Goal: Information Seeking & Learning: Understand process/instructions

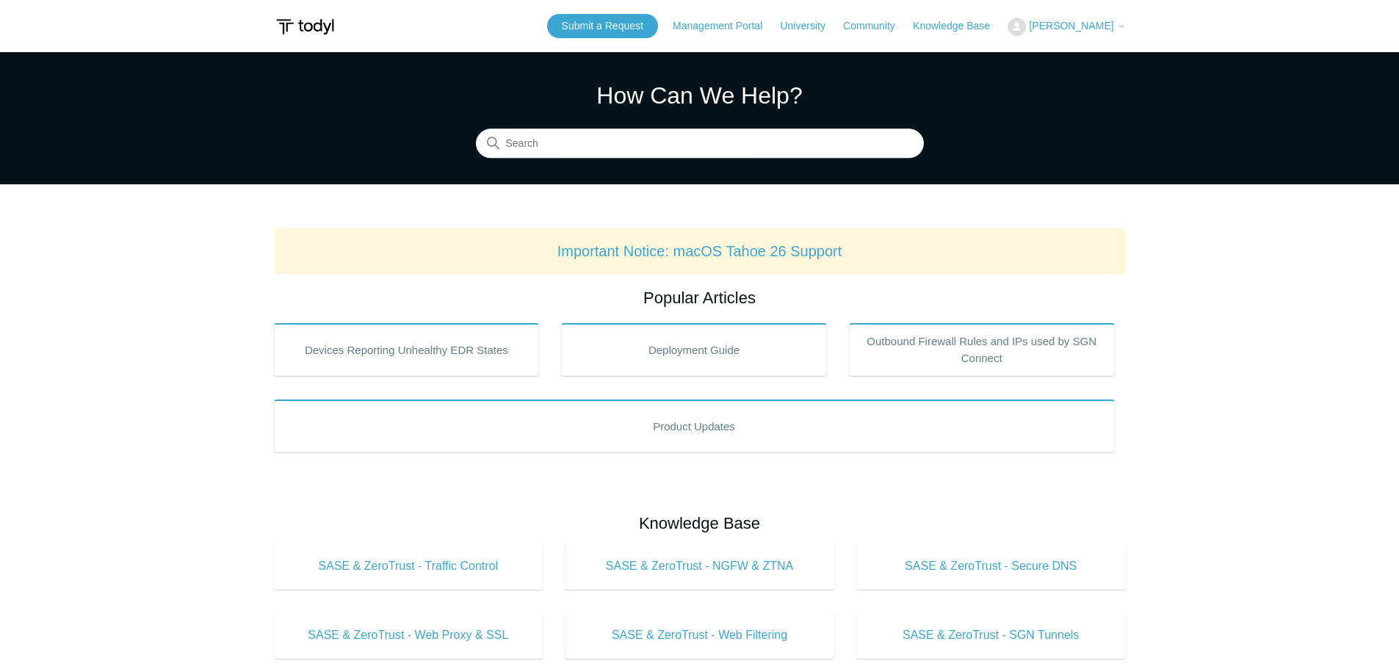
click at [685, 126] on div "How Can We Help? Search" at bounding box center [700, 118] width 448 height 80
click at [674, 134] on input "Search" at bounding box center [700, 143] width 448 height 29
type input "y"
type input "update"
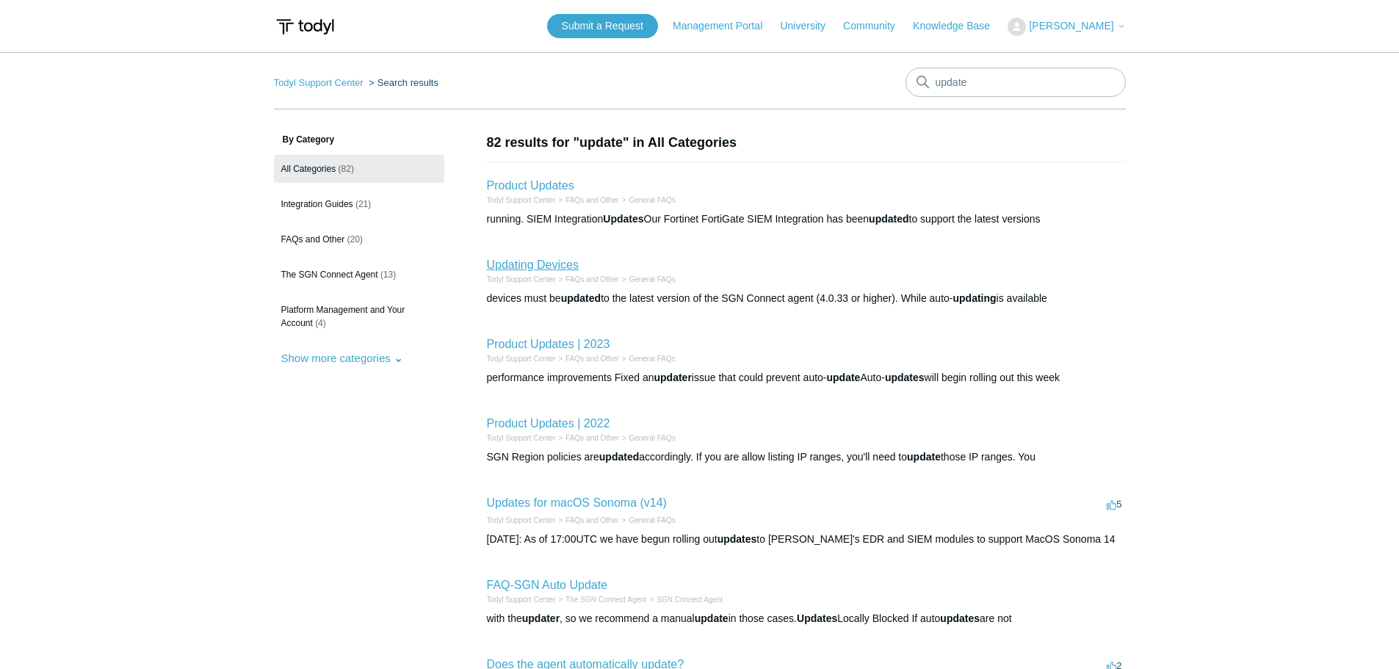
click at [538, 267] on link "Updating Devices" at bounding box center [533, 265] width 92 height 12
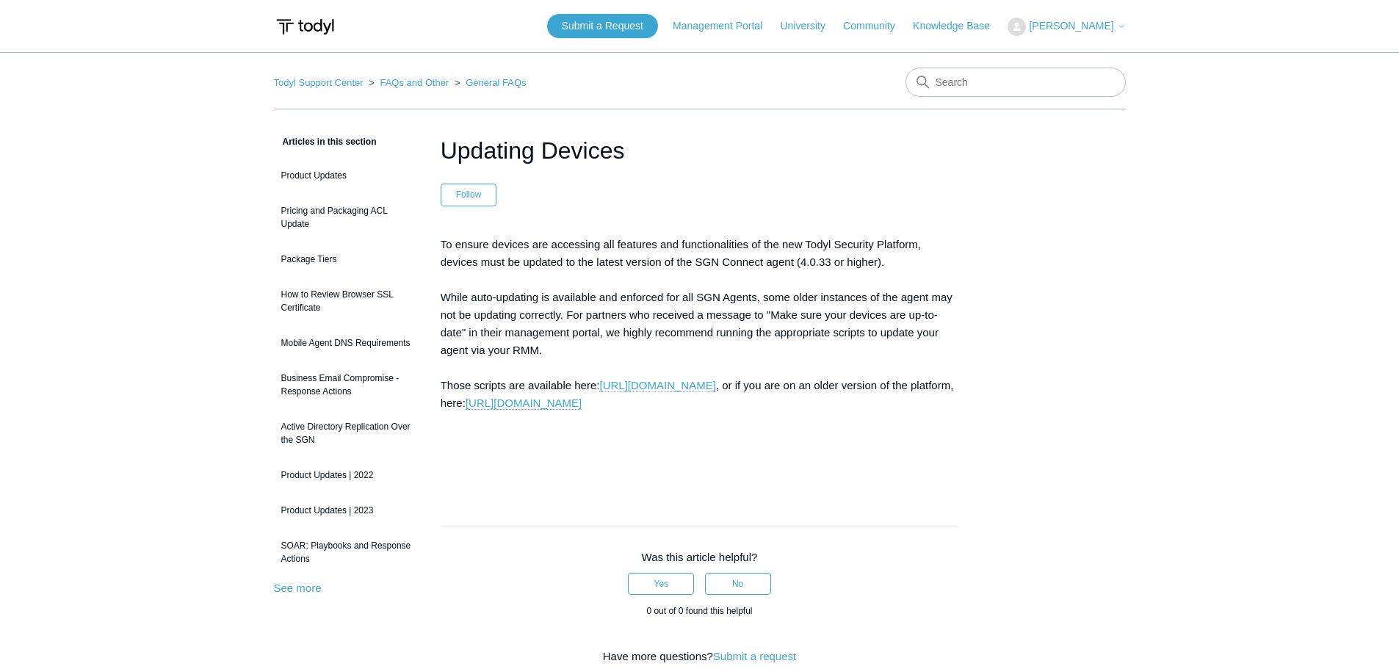
click at [715, 386] on link "https://portal.todyl.com/deployment/groups" at bounding box center [657, 385] width 116 height 13
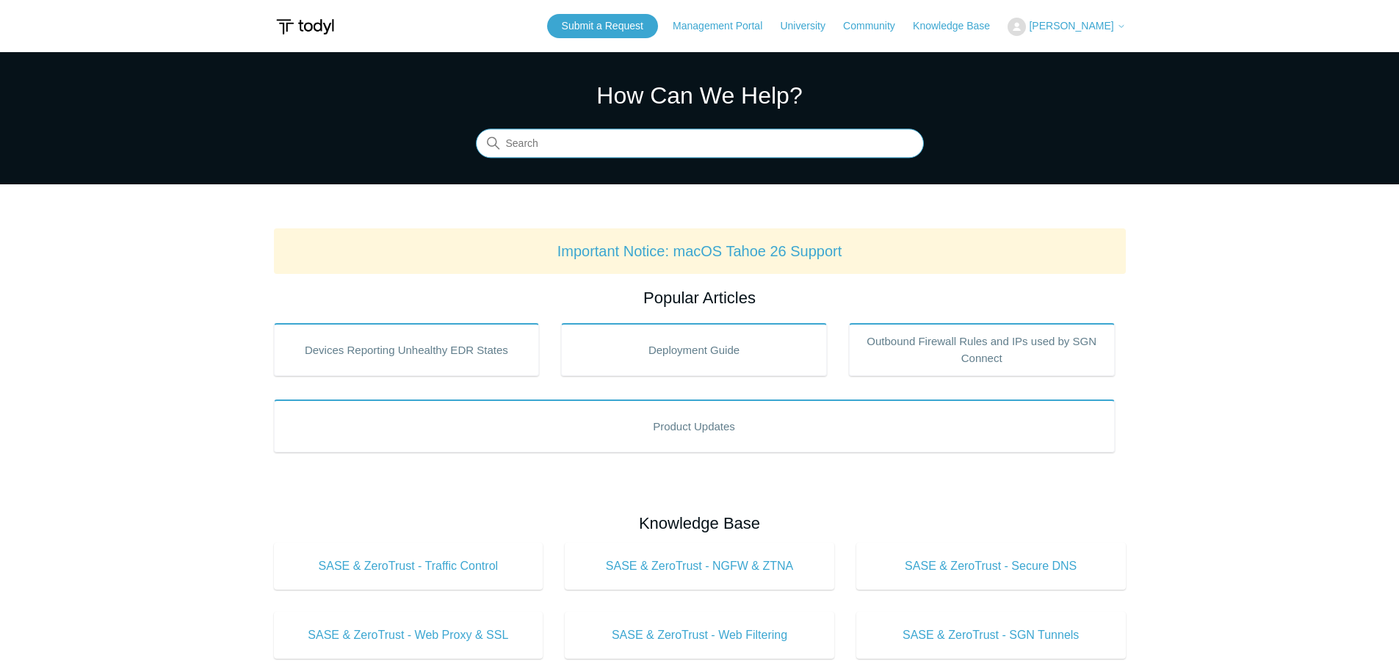
click at [554, 148] on input "Search" at bounding box center [700, 143] width 448 height 29
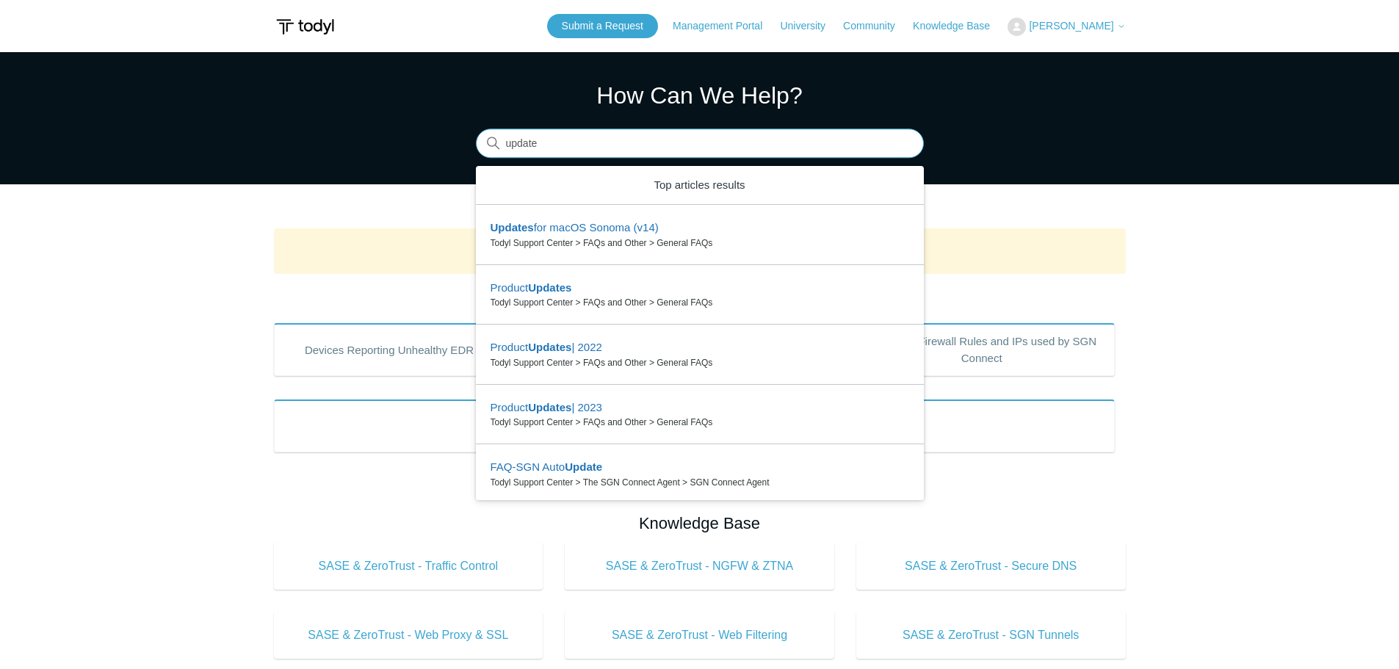
type input "update"
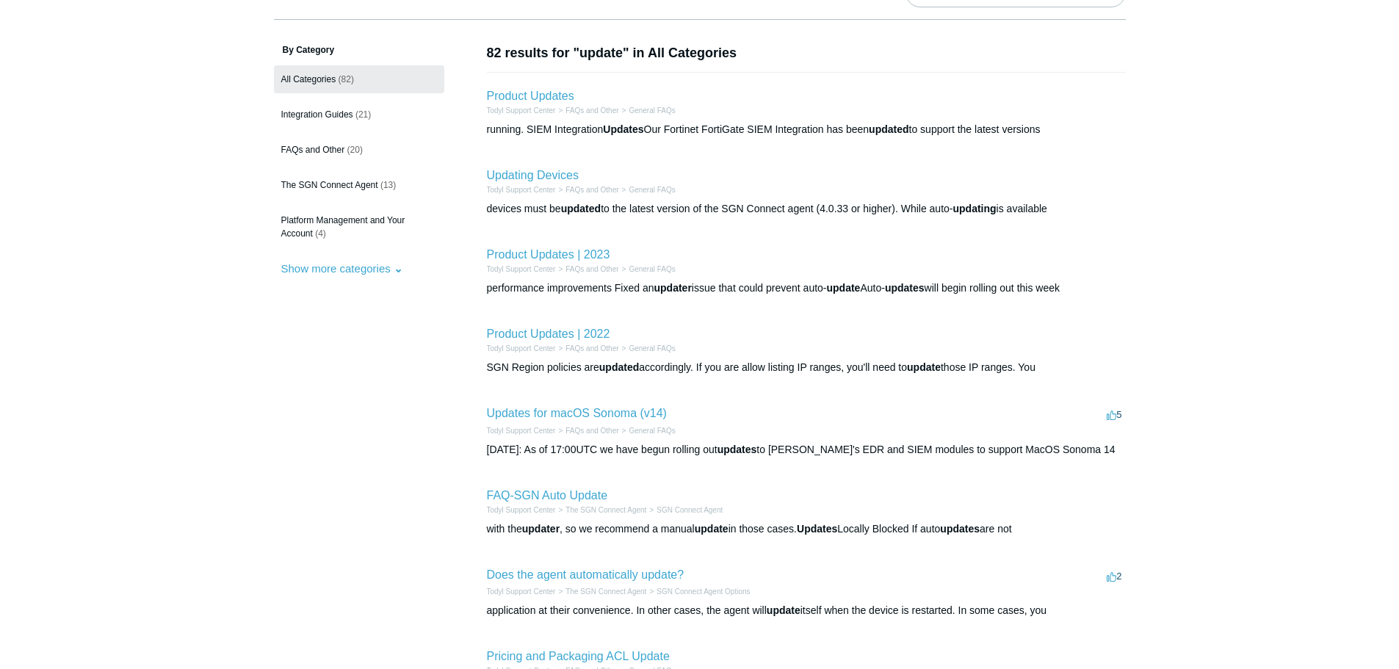
scroll to position [220, 0]
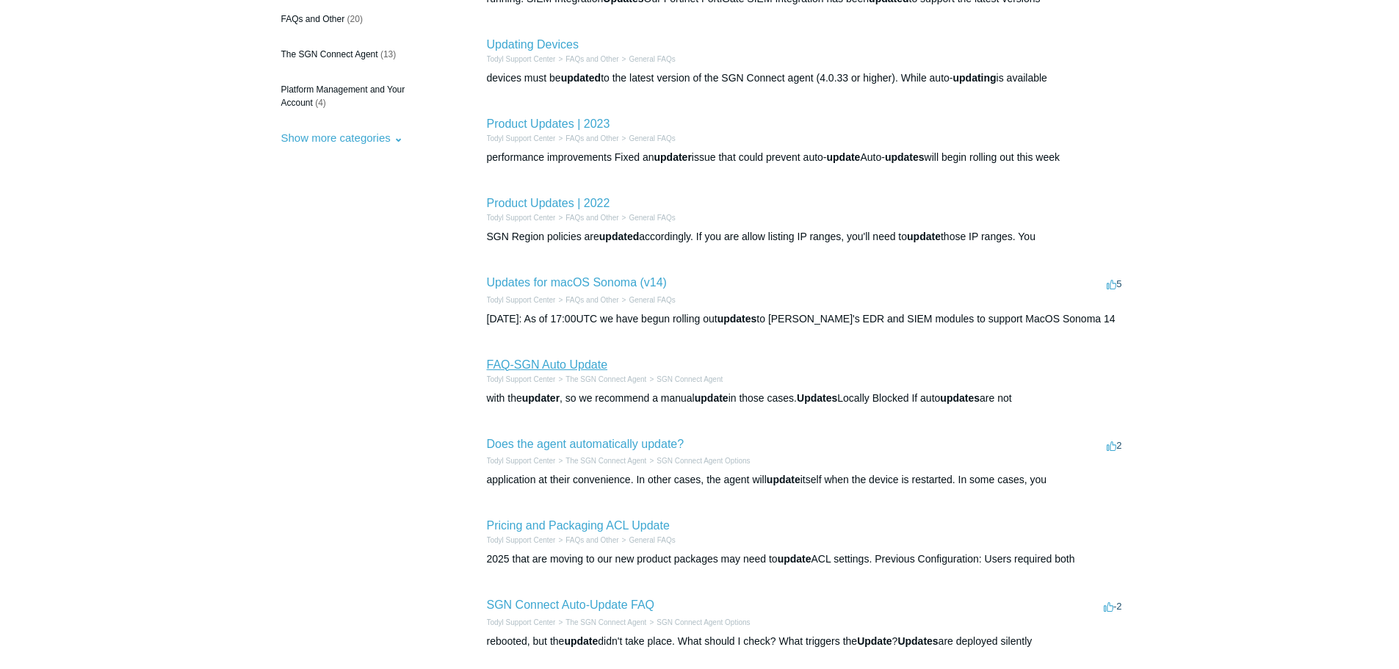
click at [522, 364] on link "FAQ-SGN Auto Update" at bounding box center [547, 364] width 121 height 12
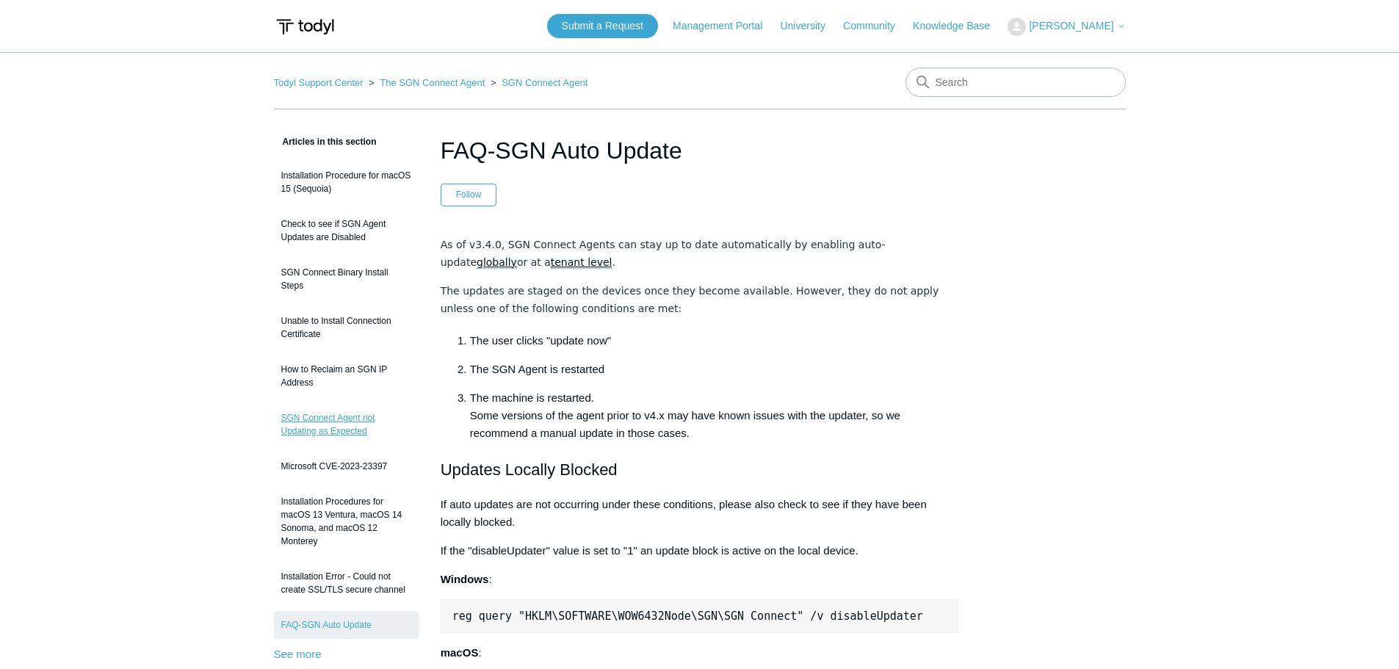
click at [331, 421] on link "SGN Connect Agent not Updating as Expected" at bounding box center [346, 424] width 145 height 41
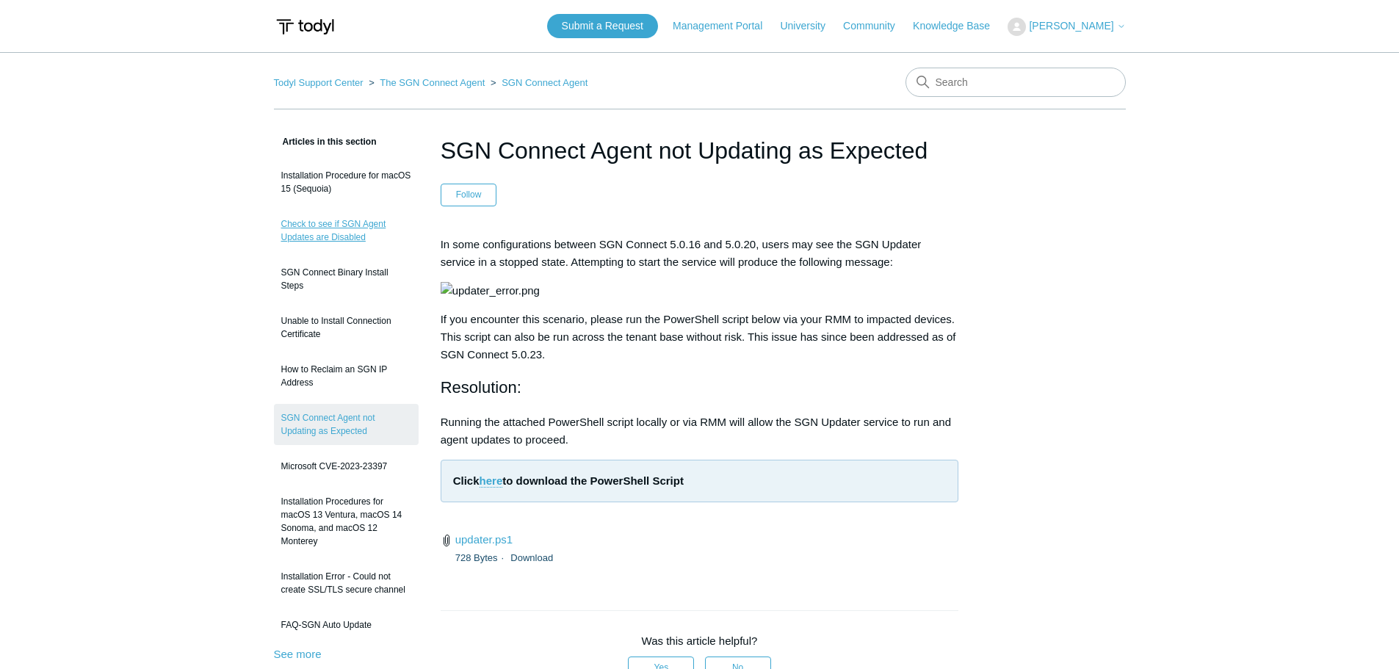
click at [309, 231] on link "Check to see if SGN Agent Updates are Disabled" at bounding box center [346, 230] width 145 height 41
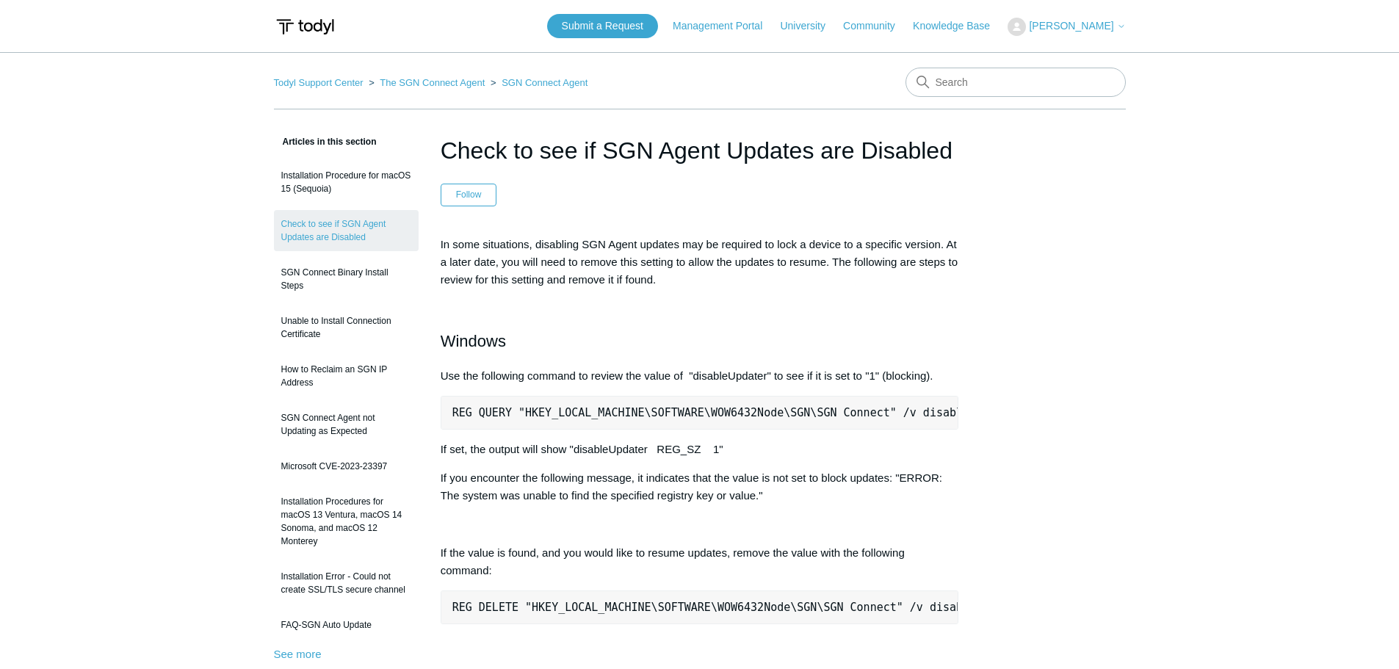
click at [549, 408] on pre "REG QUERY "HKEY_LOCAL_MACHINE\SOFTWARE\WOW6432Node\SGN\SGN Connect" /v disableU…" at bounding box center [700, 413] width 519 height 34
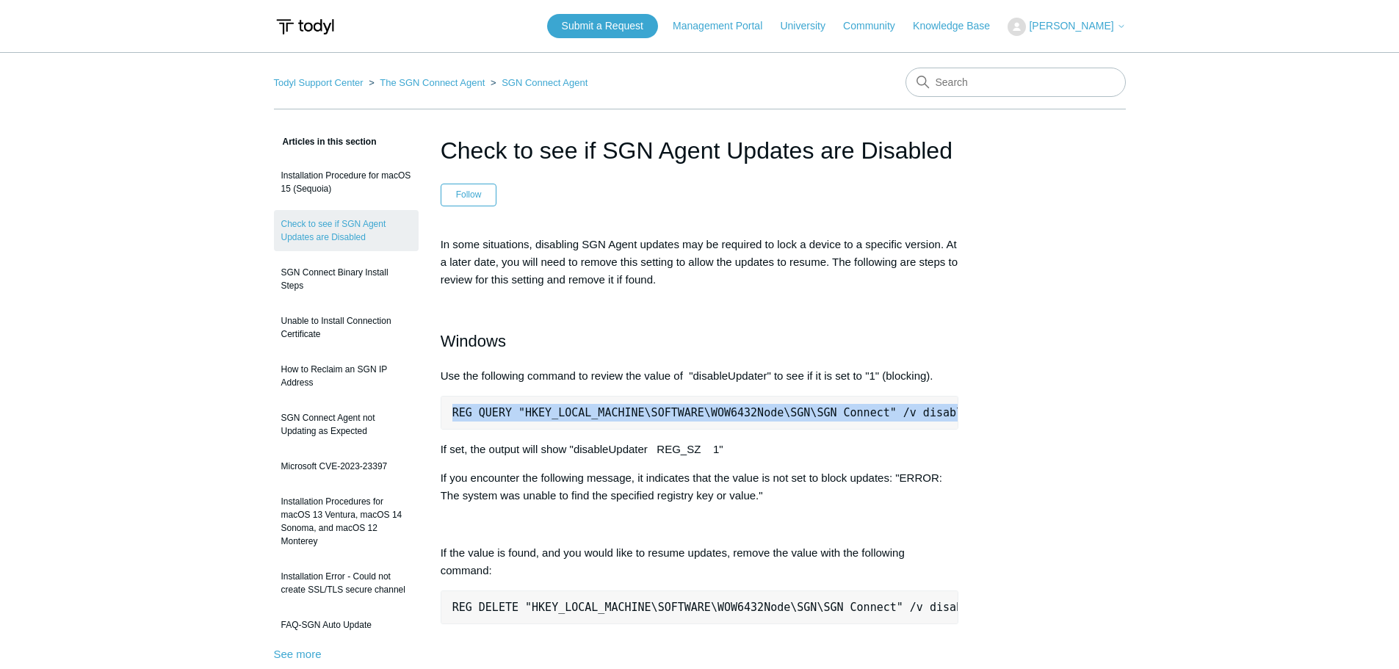
drag, startPoint x: 953, startPoint y: 411, endPoint x: 433, endPoint y: 417, distance: 520.1
copy pre "REG QUERY "HKEY_LOCAL_MACHINE\SOFTWARE\WOW6432Node\SGN\SGN Connect" /v disableU…"
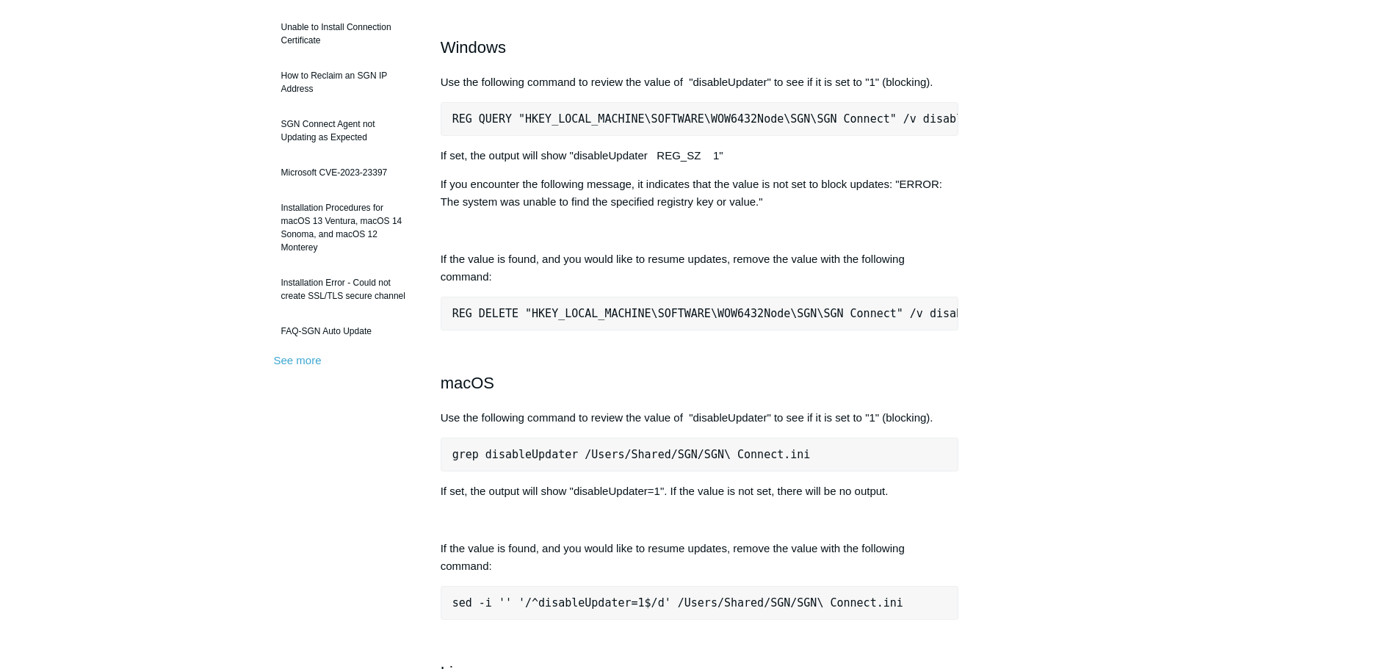
scroll to position [220, 0]
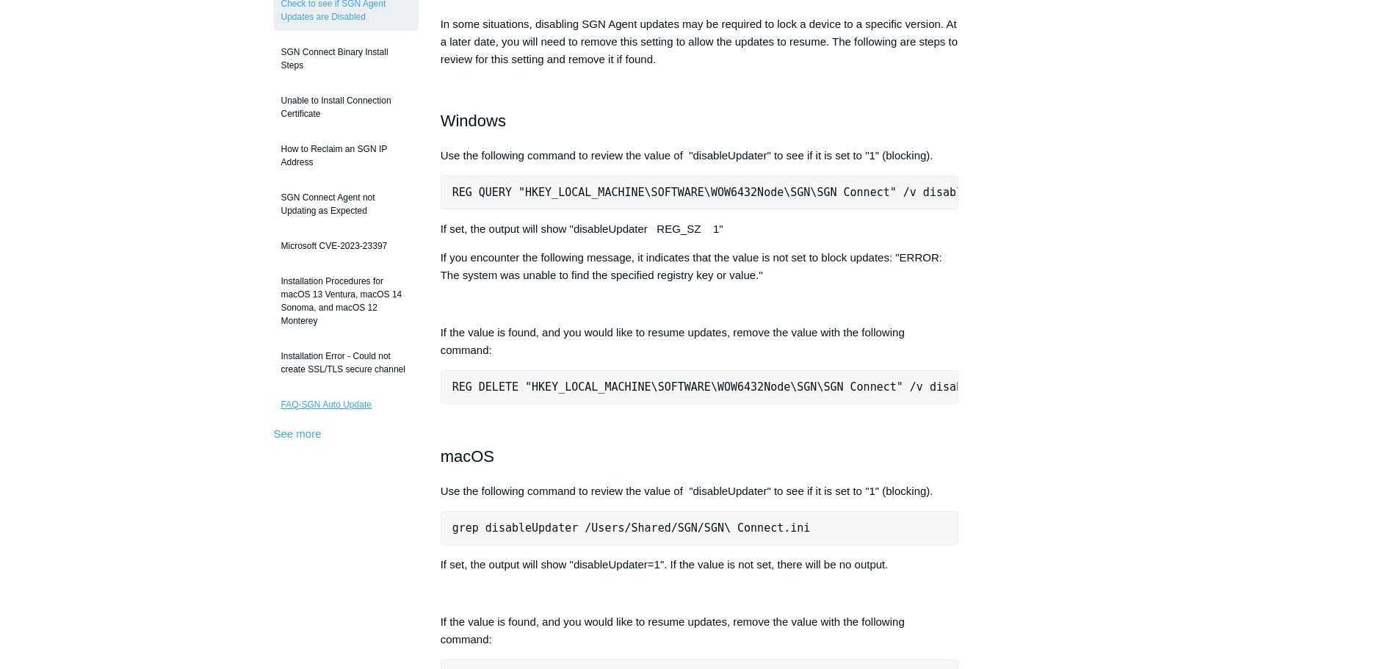
click at [367, 403] on link "FAQ-SGN Auto Update" at bounding box center [346, 405] width 145 height 28
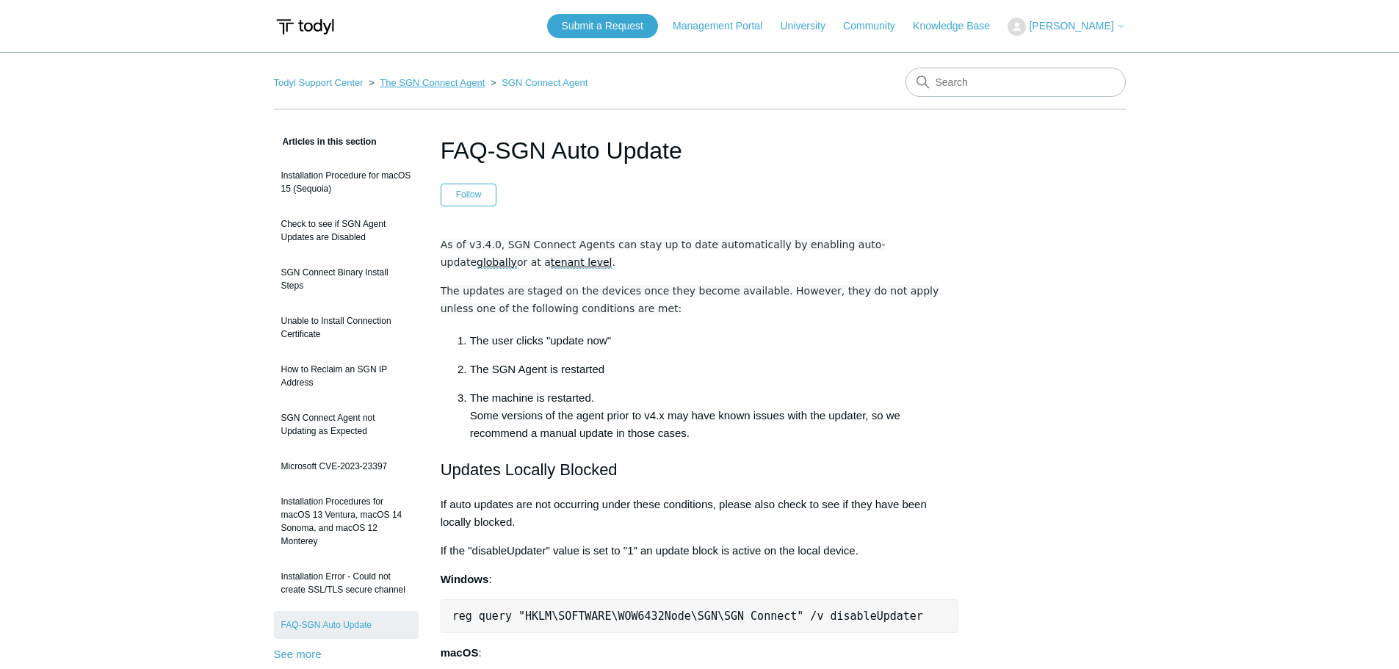
click at [441, 82] on link "The SGN Connect Agent" at bounding box center [432, 82] width 105 height 11
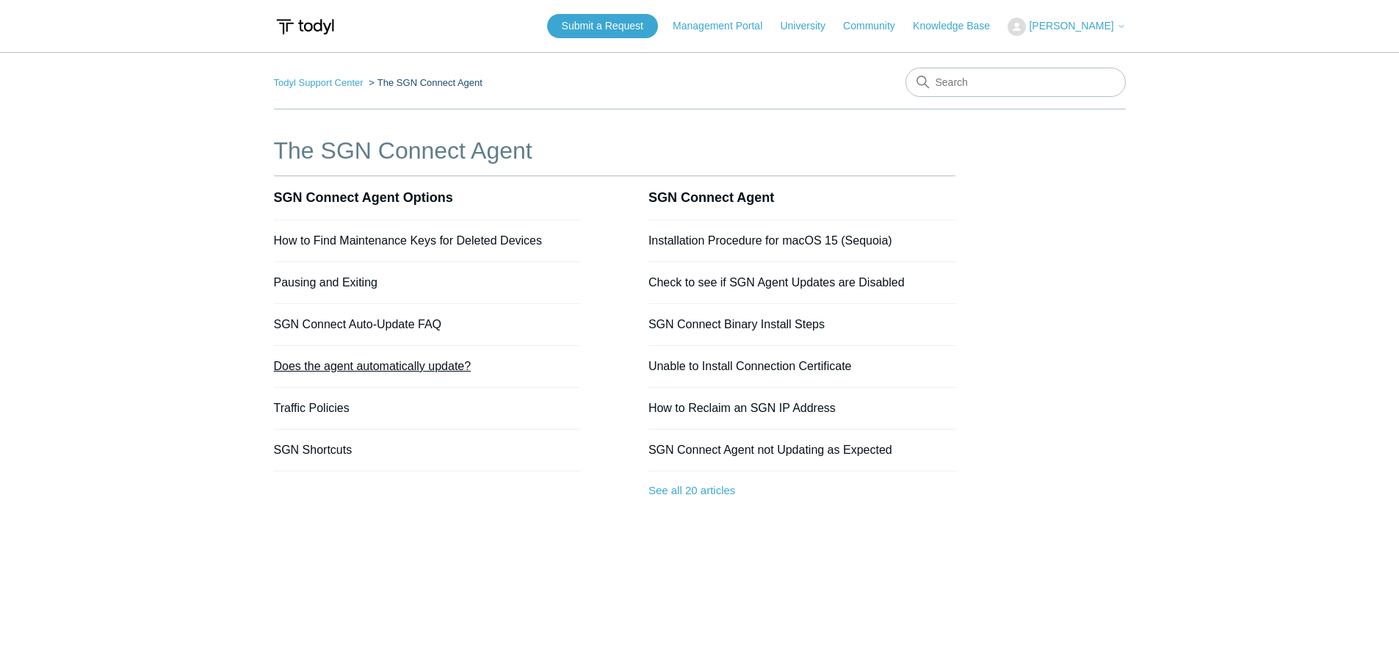
click at [351, 366] on link "Does the agent automatically update?" at bounding box center [373, 366] width 198 height 12
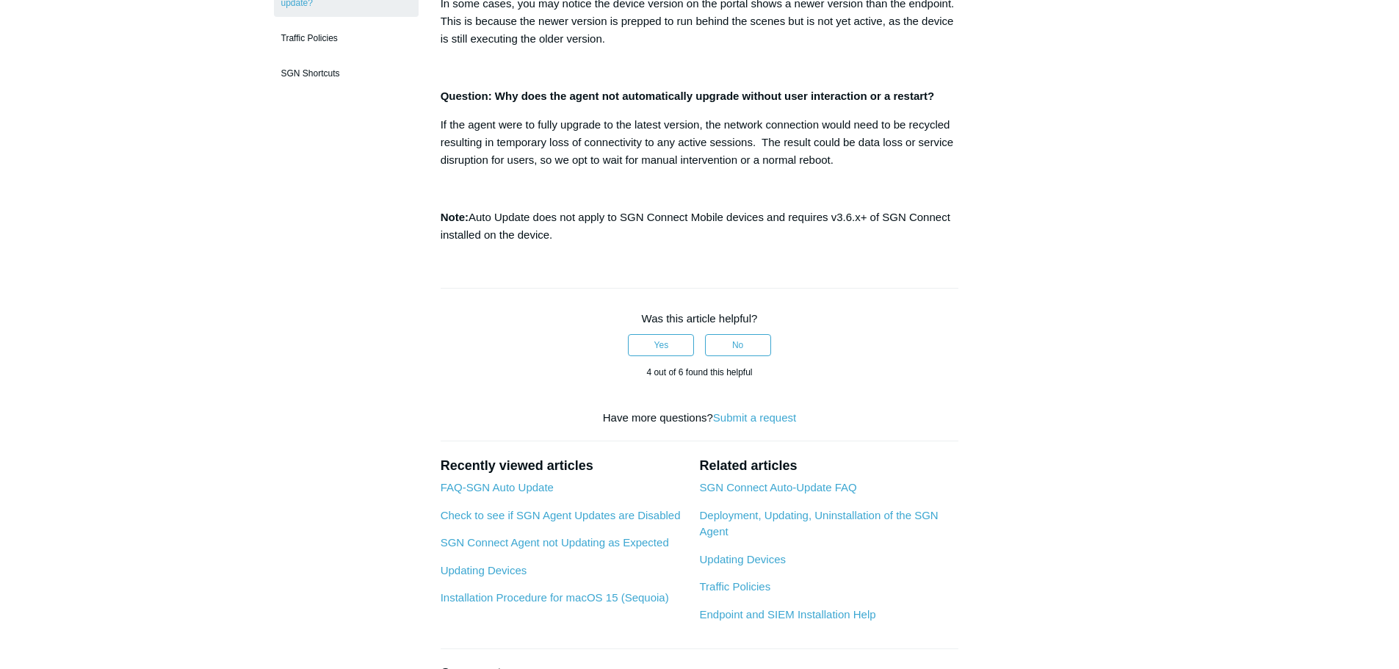
scroll to position [441, 0]
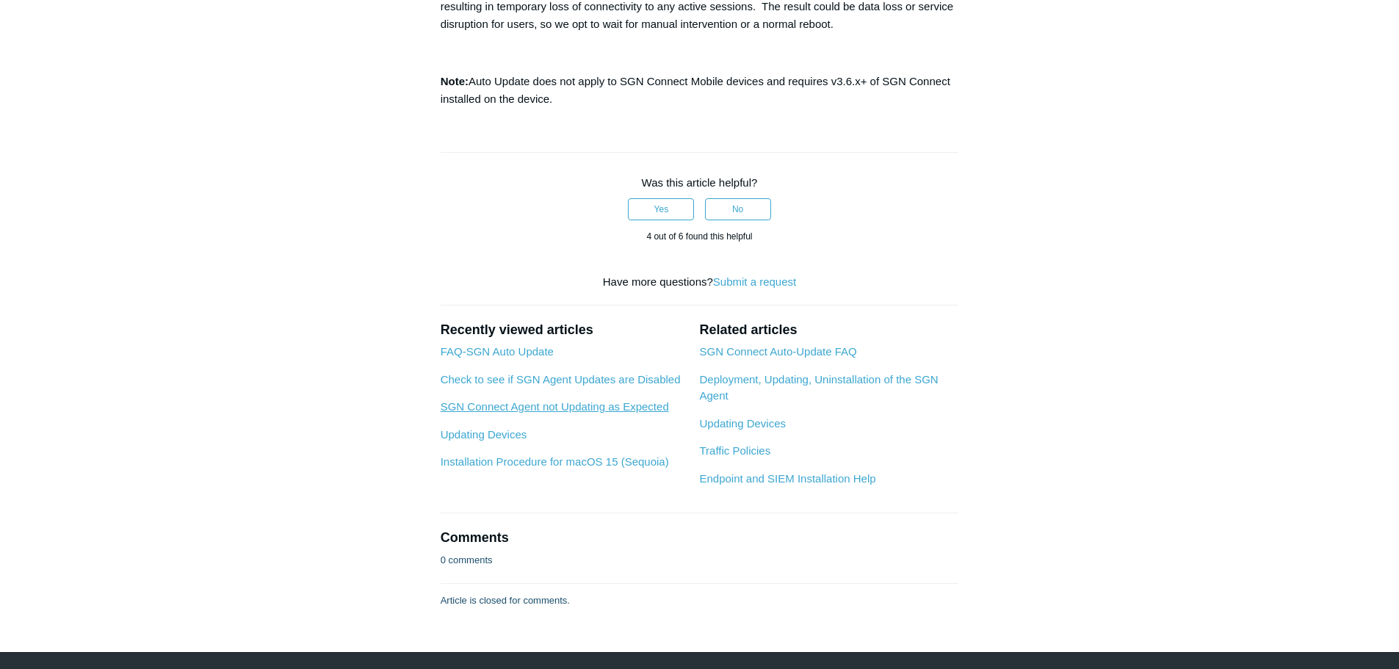
click at [526, 410] on link "SGN Connect Agent not Updating as Expected" at bounding box center [555, 406] width 228 height 12
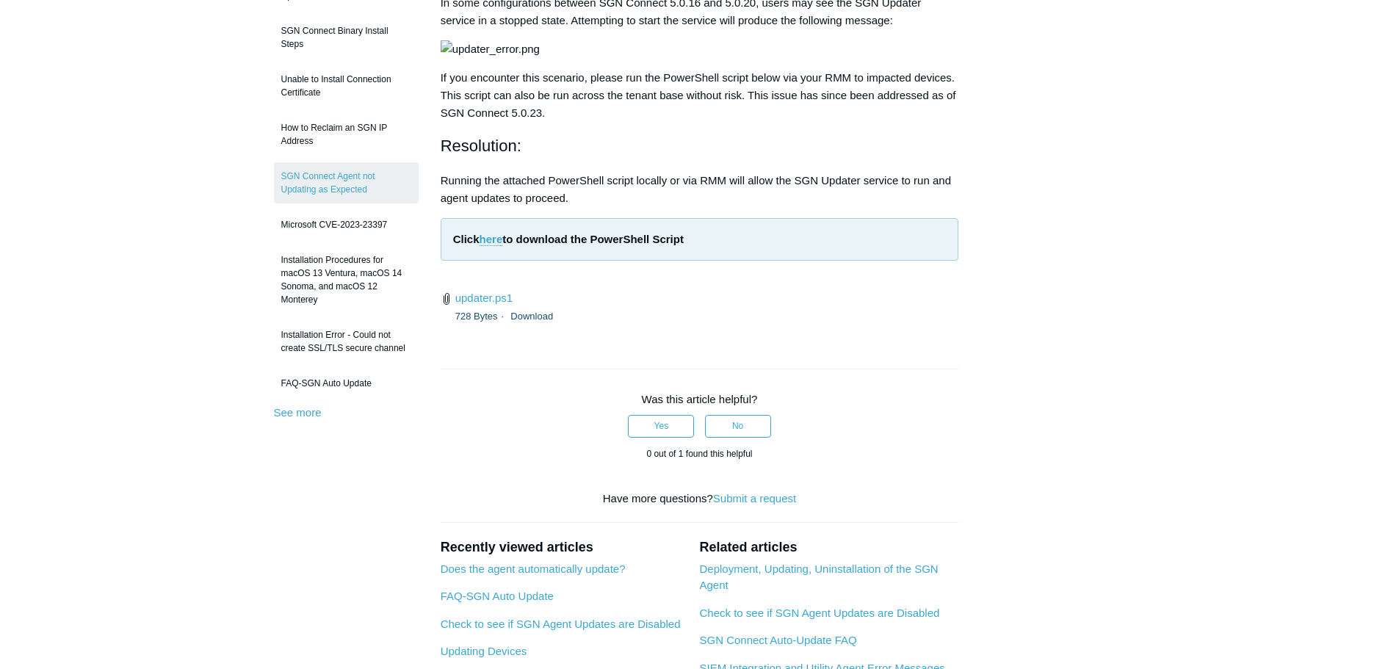
scroll to position [220, 0]
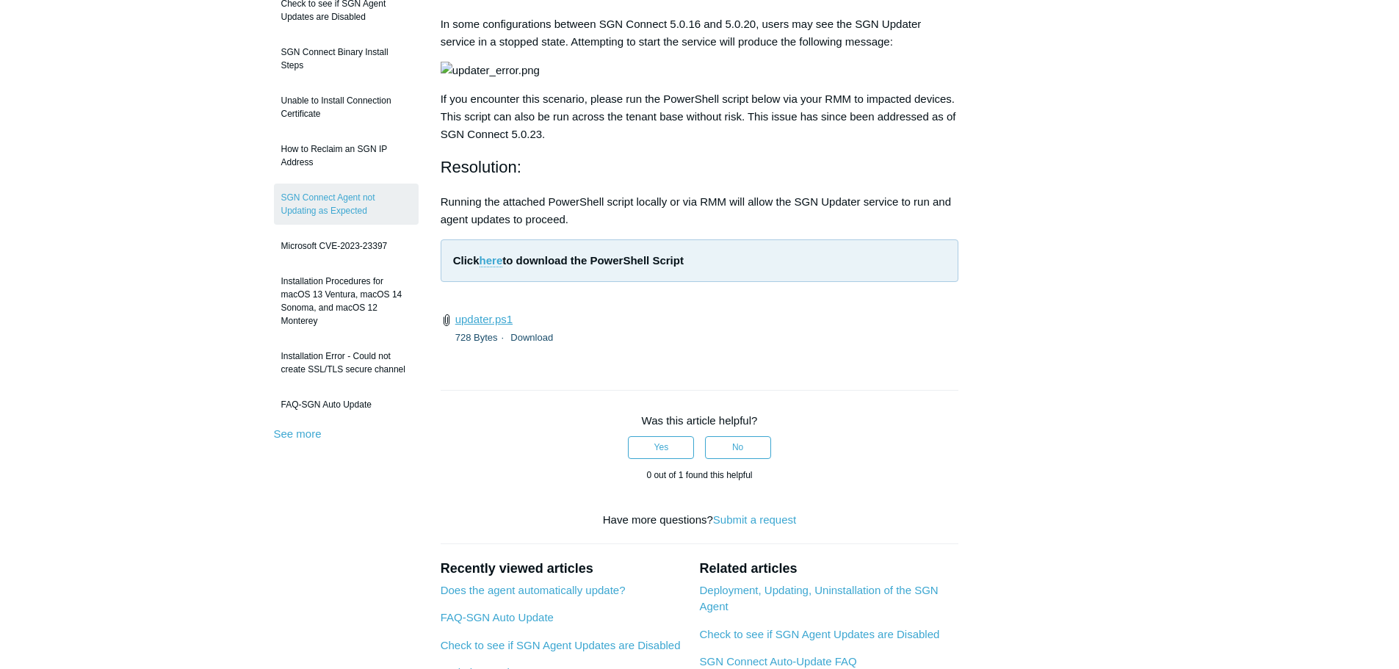
click at [475, 325] on link "updater.ps1" at bounding box center [483, 319] width 57 height 12
click at [135, 153] on main "Todyl Support Center The SGN Connect Agent SGN Connect Agent Articles in this s…" at bounding box center [699, 339] width 1399 height 1015
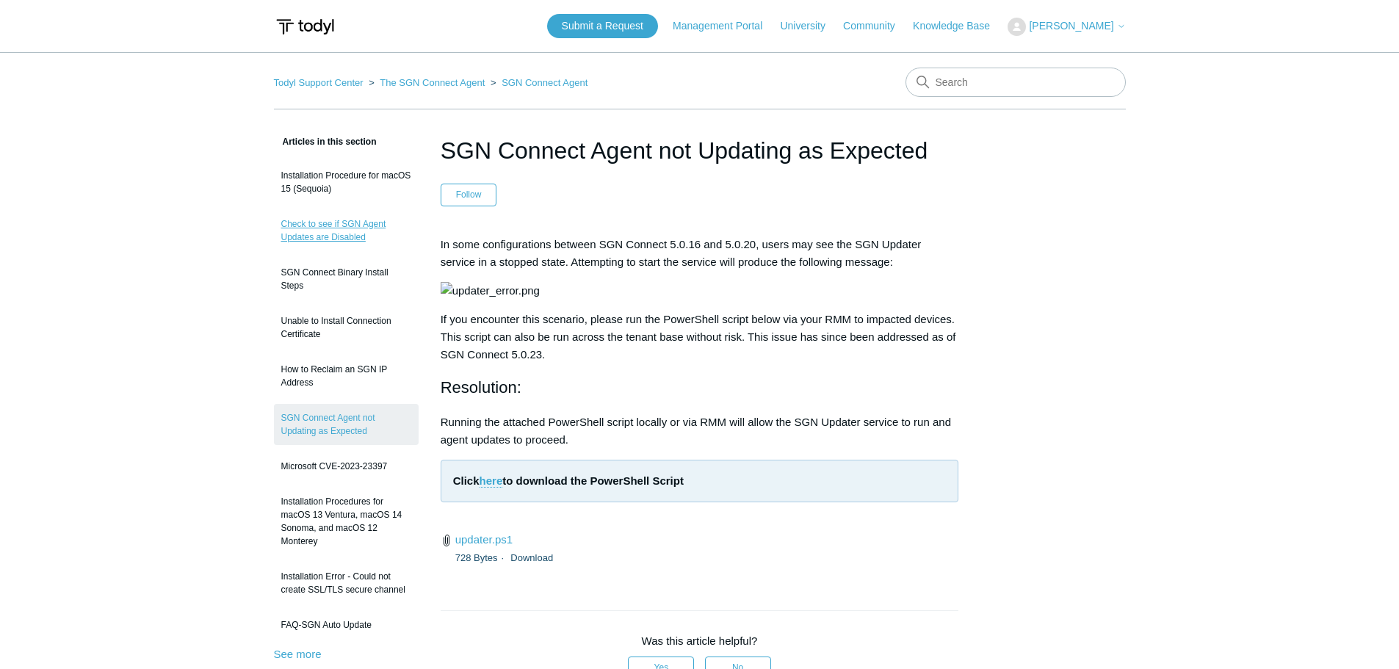
click at [328, 217] on link "Check to see if SGN Agent Updates are Disabled" at bounding box center [346, 230] width 145 height 41
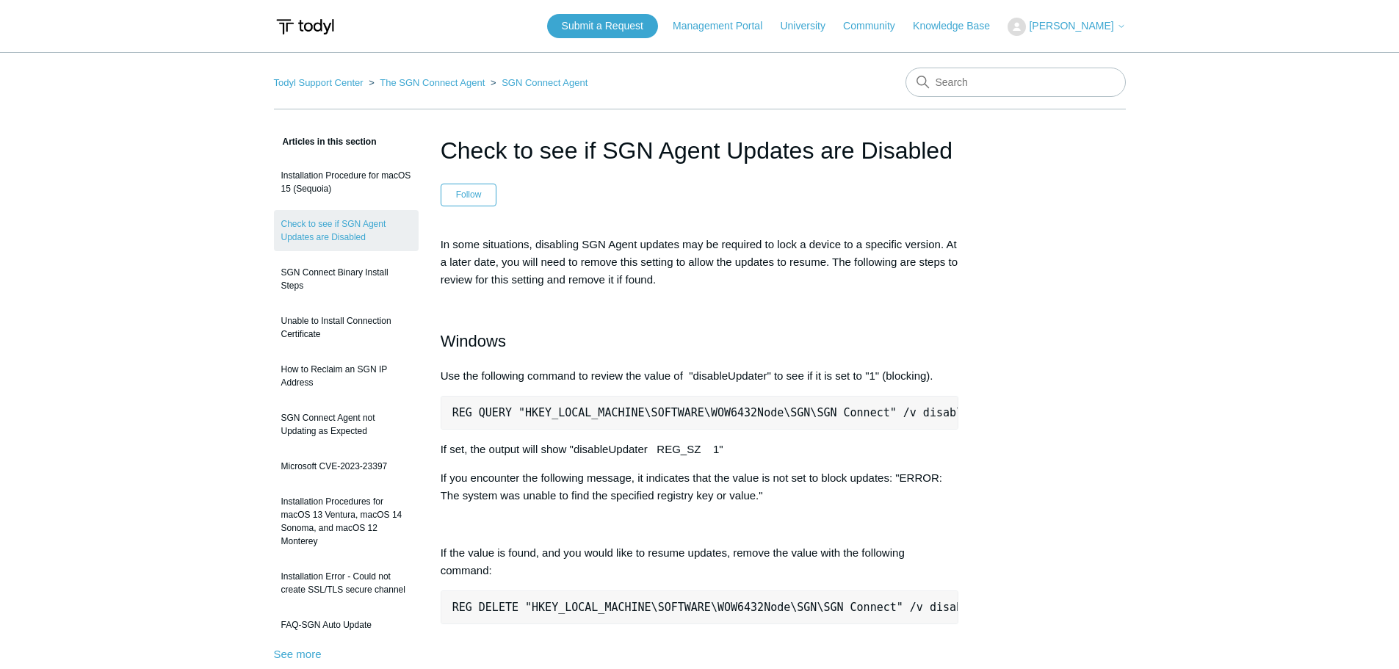
click at [675, 412] on pre "REG QUERY "HKEY_LOCAL_MACHINE\SOFTWARE\WOW6432Node\SGN\SGN Connect" /v disableU…" at bounding box center [700, 413] width 519 height 34
click at [676, 411] on pre "REG QUERY "HKEY_LOCAL_MACHINE\SOFTWARE\WOW6432Node\SGN\SGN Connect" /v disableU…" at bounding box center [700, 413] width 519 height 34
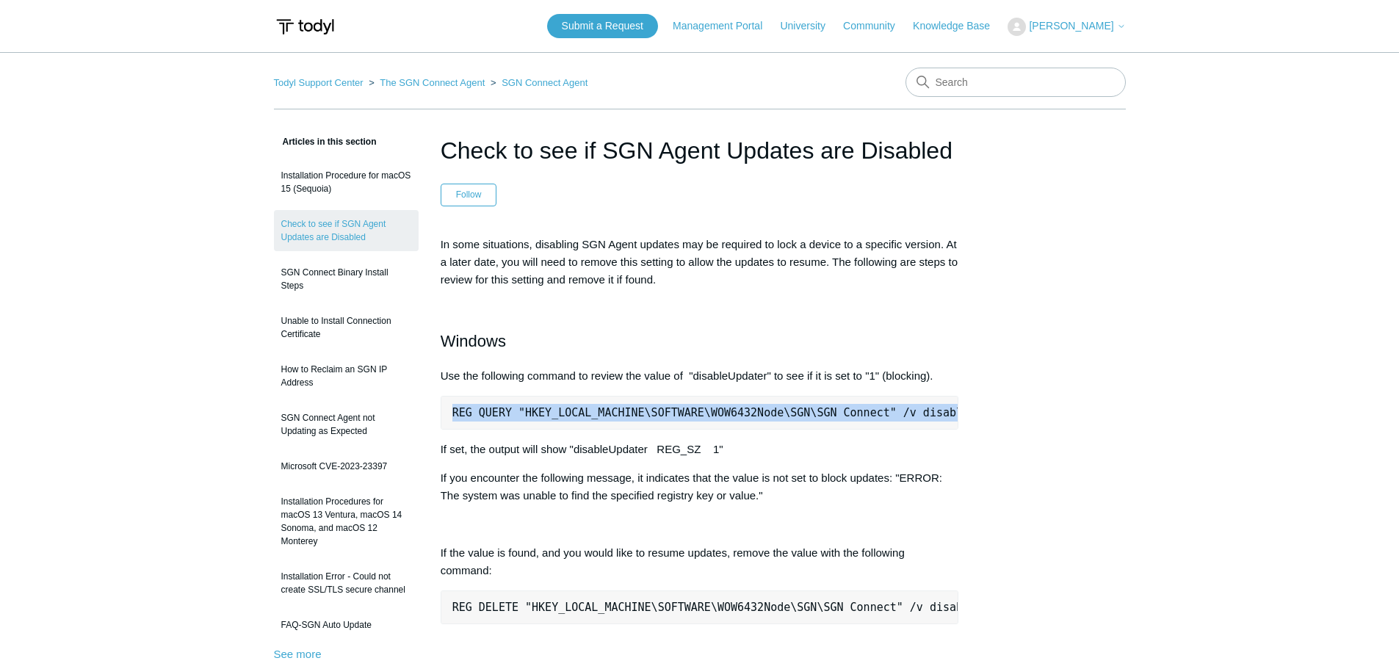
scroll to position [0, 20]
drag, startPoint x: 453, startPoint y: 413, endPoint x: 1001, endPoint y: 441, distance: 549.5
click at [874, 422] on pre "REG QUERY "HKEY_LOCAL_MACHINE\SOFTWARE\WOW6432Node\SGN\SGN Connect" /v disableU…" at bounding box center [700, 413] width 519 height 34
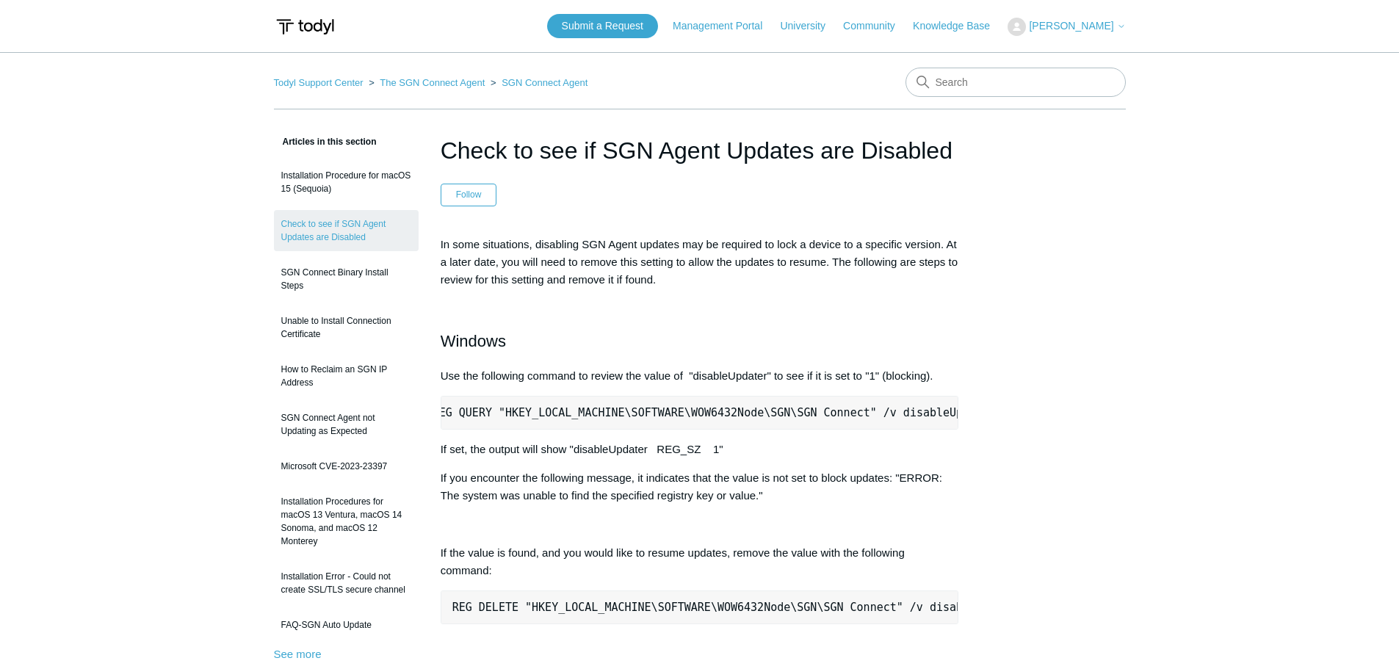
click at [949, 413] on pre "REG QUERY "HKEY_LOCAL_MACHINE\SOFTWARE\WOW6432Node\SGN\SGN Connect" /v disableU…" at bounding box center [700, 413] width 519 height 34
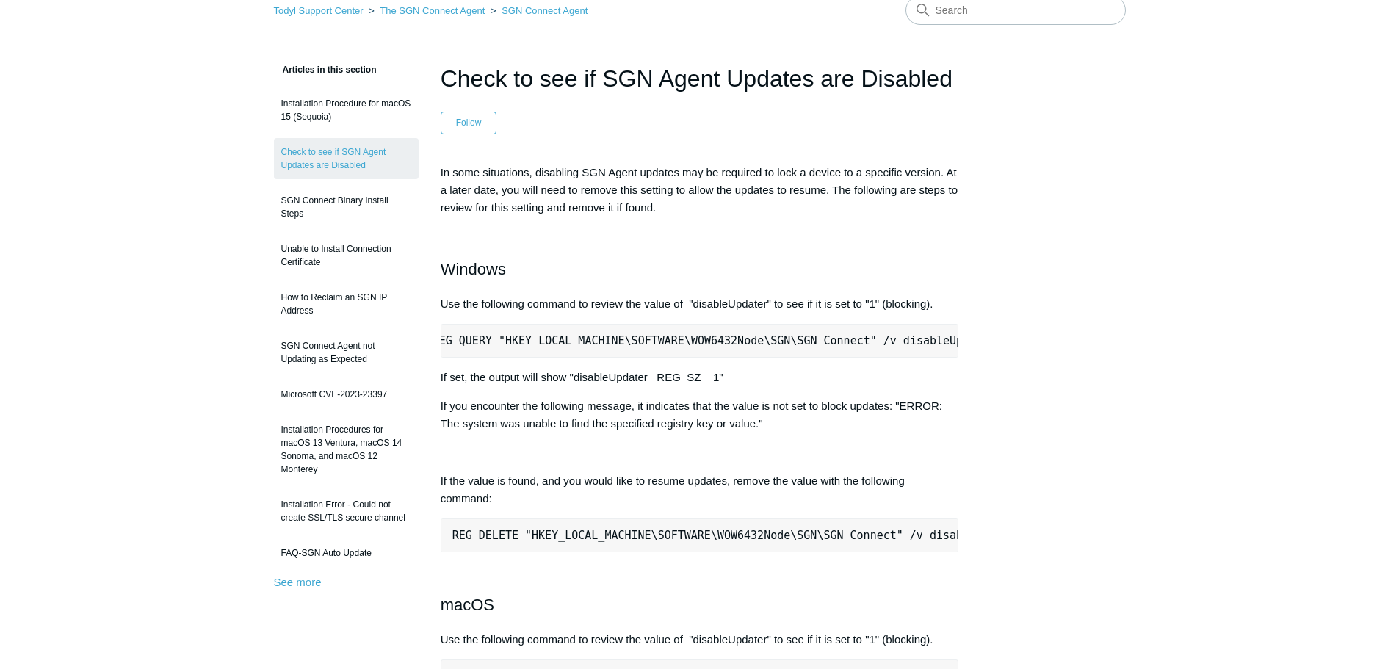
scroll to position [0, 0]
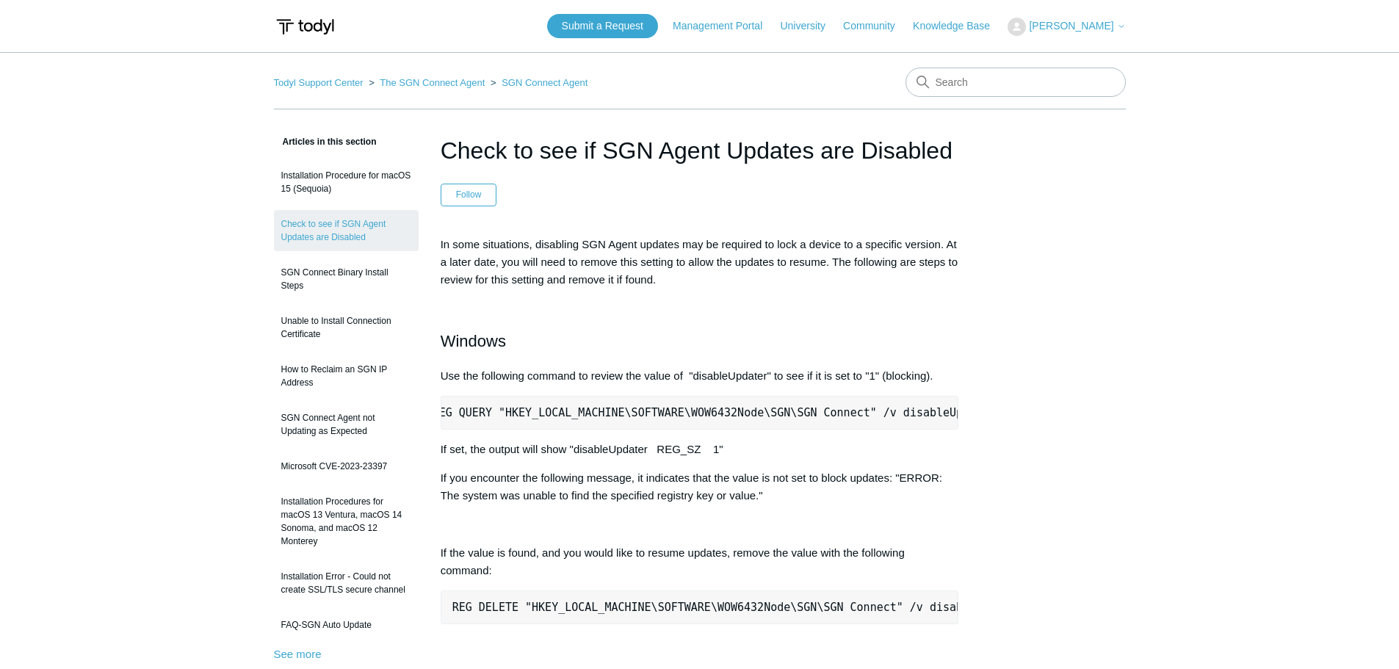
drag, startPoint x: 1061, startPoint y: 470, endPoint x: 1068, endPoint y: 503, distance: 33.7
drag, startPoint x: 519, startPoint y: 411, endPoint x: 853, endPoint y: 417, distance: 334.3
click at [853, 417] on pre "REG QUERY "HKEY_LOCAL_MACHINE\SOFTWARE\WOW6432Node\SGN\SGN Connect" /v disableU…" at bounding box center [700, 413] width 519 height 34
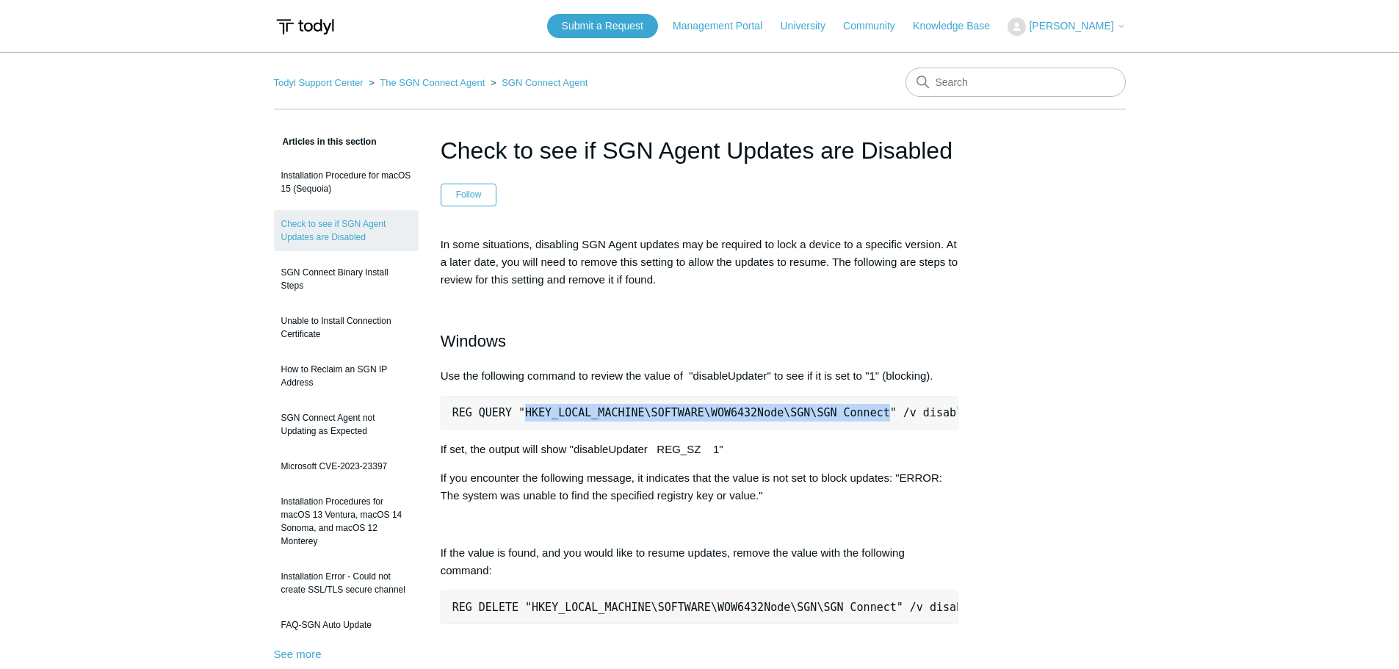
copy pre "HKEY_LOCAL_MACHINE\SOFTWARE\WOW6432Node\SGN\SGN Connect"
drag, startPoint x: 862, startPoint y: 411, endPoint x: 970, endPoint y: 410, distance: 108.7
copy pre "disableUpdater"
